Goal: Navigation & Orientation: Find specific page/section

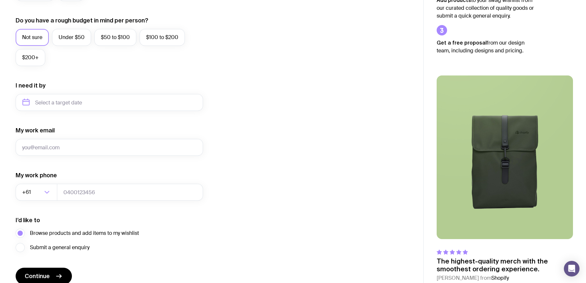
scroll to position [270, 0]
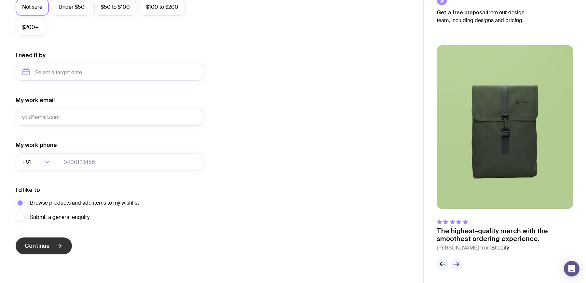
click at [49, 245] on span "Continue" at bounding box center [37, 246] width 25 height 8
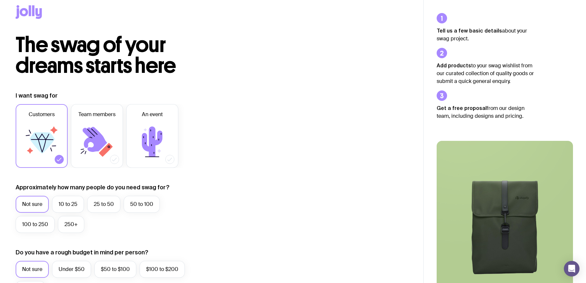
scroll to position [0, 0]
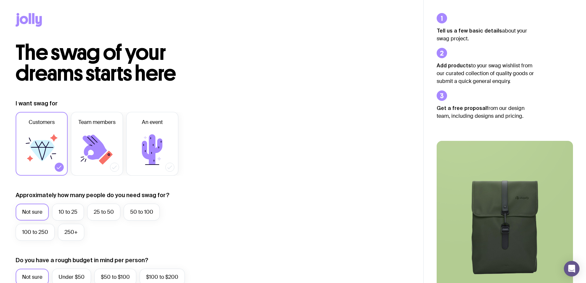
click at [27, 21] on icon at bounding box center [24, 20] width 8 height 8
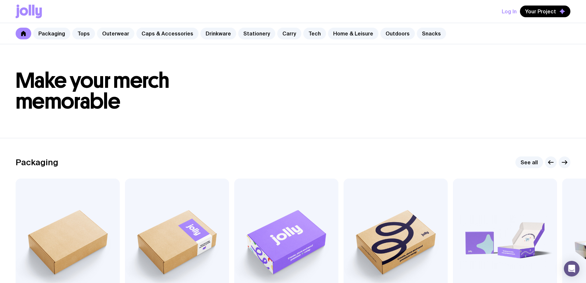
click at [113, 33] on link "Outerwear" at bounding box center [115, 34] width 37 height 12
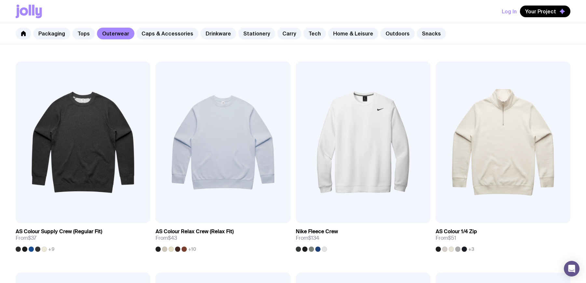
scroll to position [70, 0]
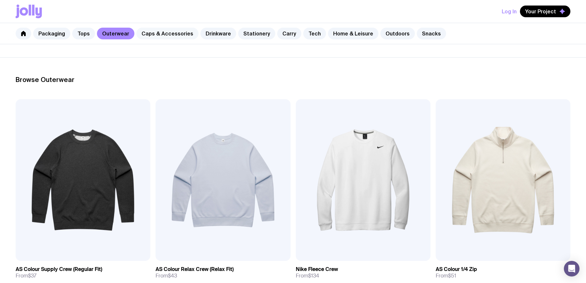
click at [166, 36] on link "Caps & Accessories" at bounding box center [167, 34] width 62 height 12
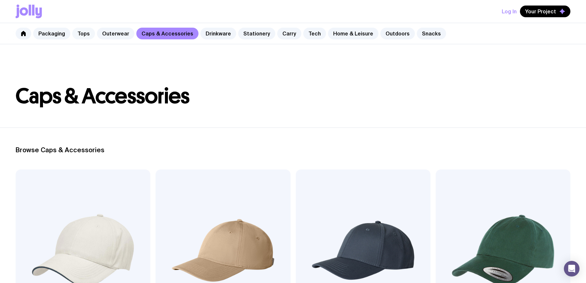
click at [77, 34] on link "Tops" at bounding box center [83, 34] width 23 height 12
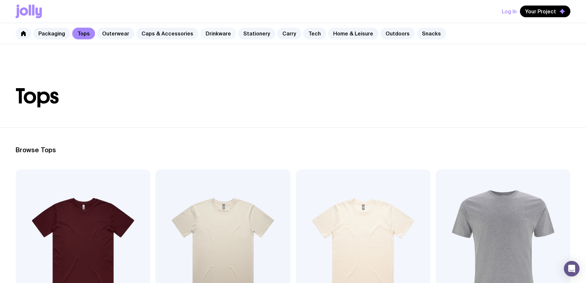
click at [207, 34] on link "Drinkware" at bounding box center [219, 34] width 36 height 12
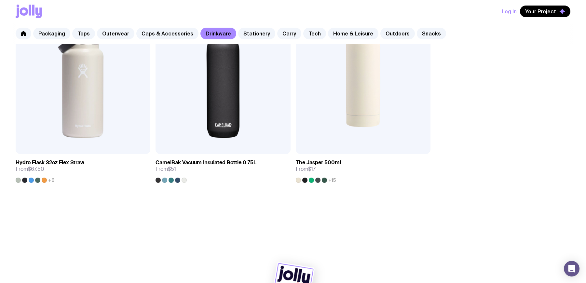
scroll to position [1244, 0]
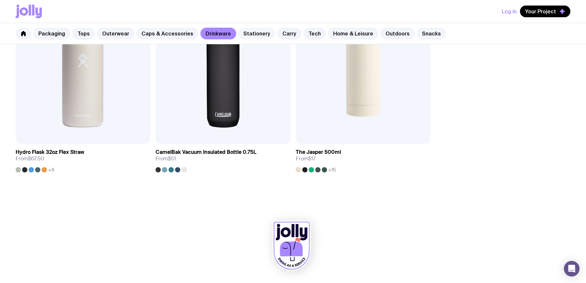
click at [244, 36] on link "Stationery" at bounding box center [256, 34] width 37 height 12
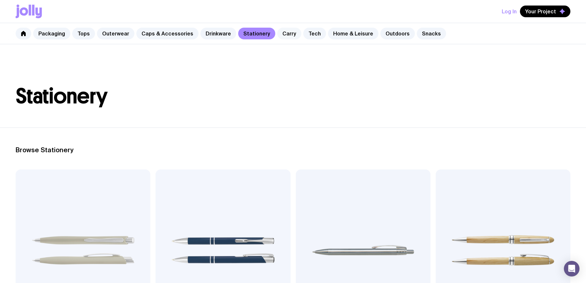
click at [277, 35] on link "Carry" at bounding box center [289, 34] width 24 height 12
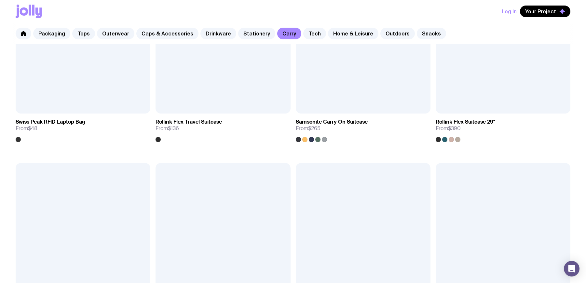
scroll to position [1487, 0]
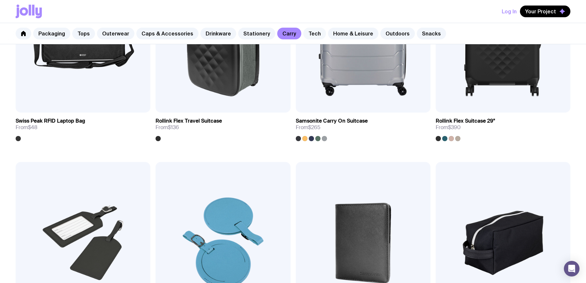
click at [304, 37] on link "Tech" at bounding box center [314, 34] width 23 height 12
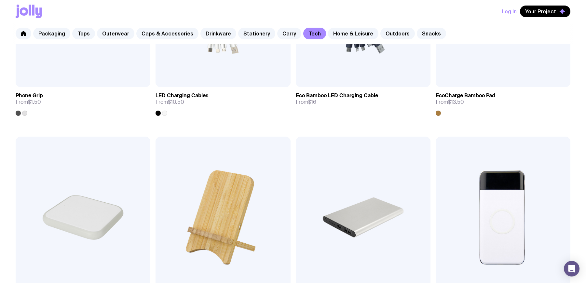
scroll to position [234, 0]
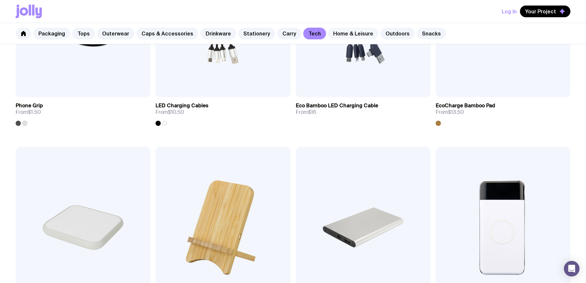
click at [334, 32] on link "Home & Leisure" at bounding box center [353, 34] width 50 height 12
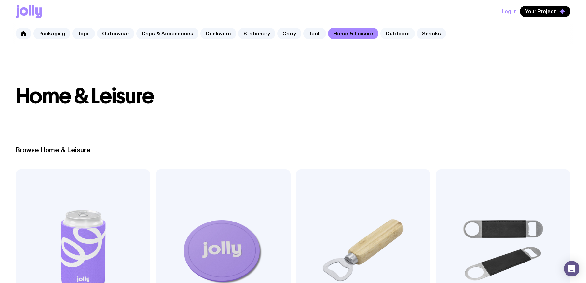
click at [383, 37] on link "Outdoors" at bounding box center [398, 34] width 35 height 12
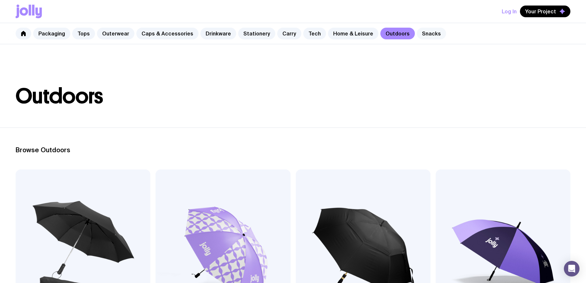
click at [417, 34] on link "Snacks" at bounding box center [431, 34] width 29 height 12
